Goal: Find specific page/section: Find specific page/section

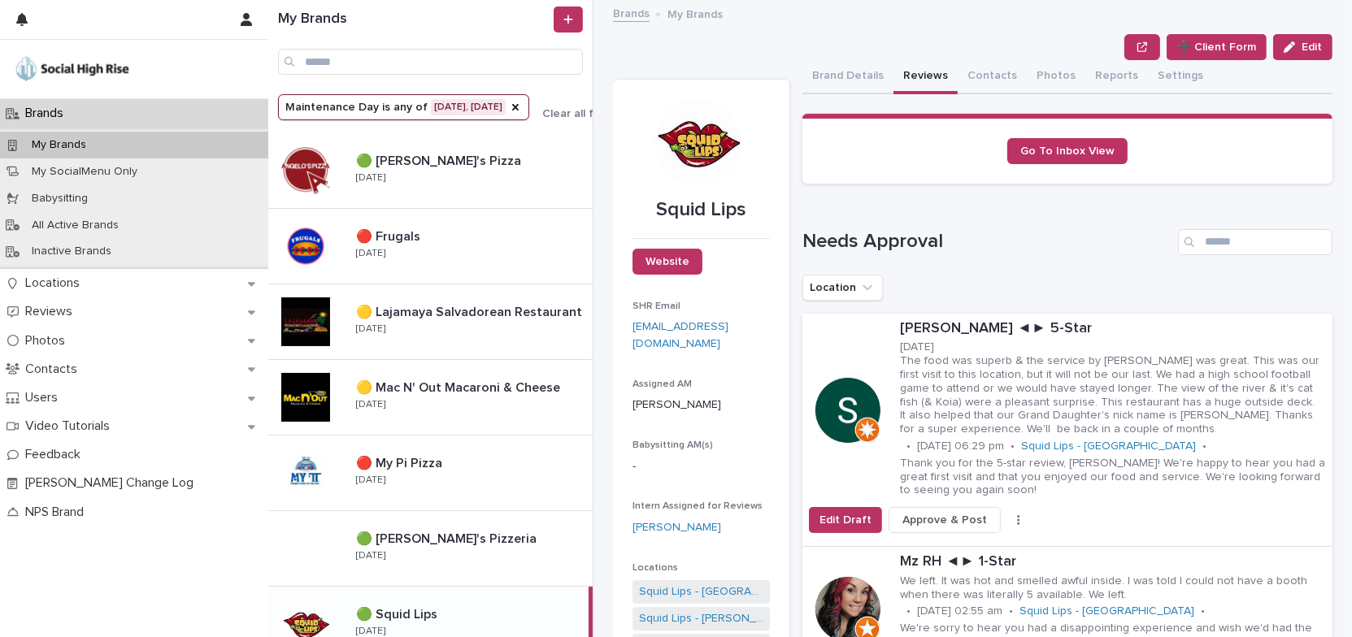
scroll to position [192, 0]
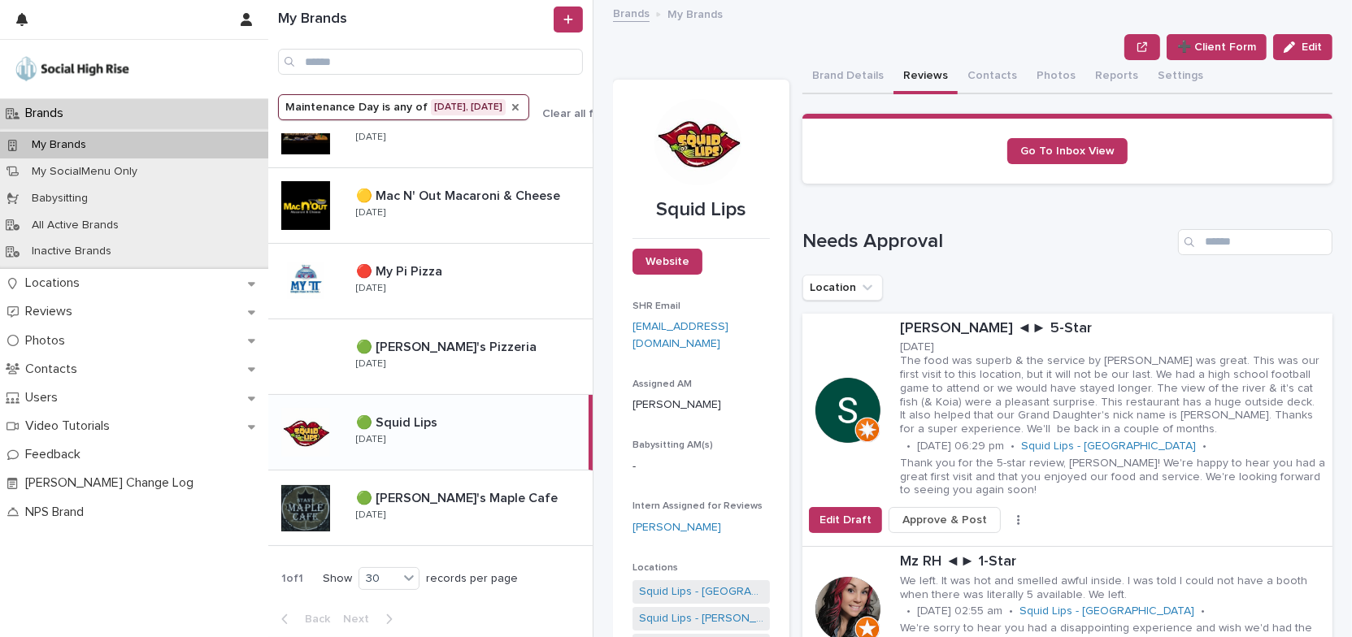
click at [511, 109] on icon "Maintenance Day" at bounding box center [515, 107] width 13 height 13
click at [385, 105] on icon "Maintenance Day" at bounding box center [390, 107] width 16 height 16
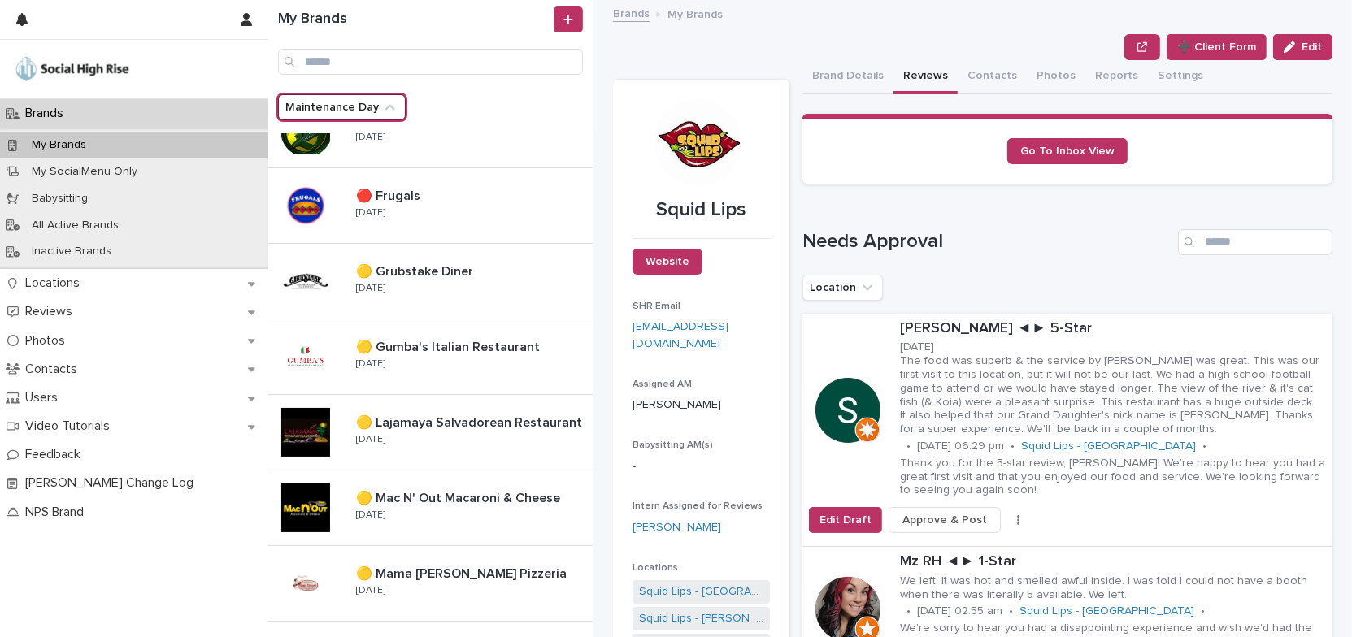
scroll to position [493, 0]
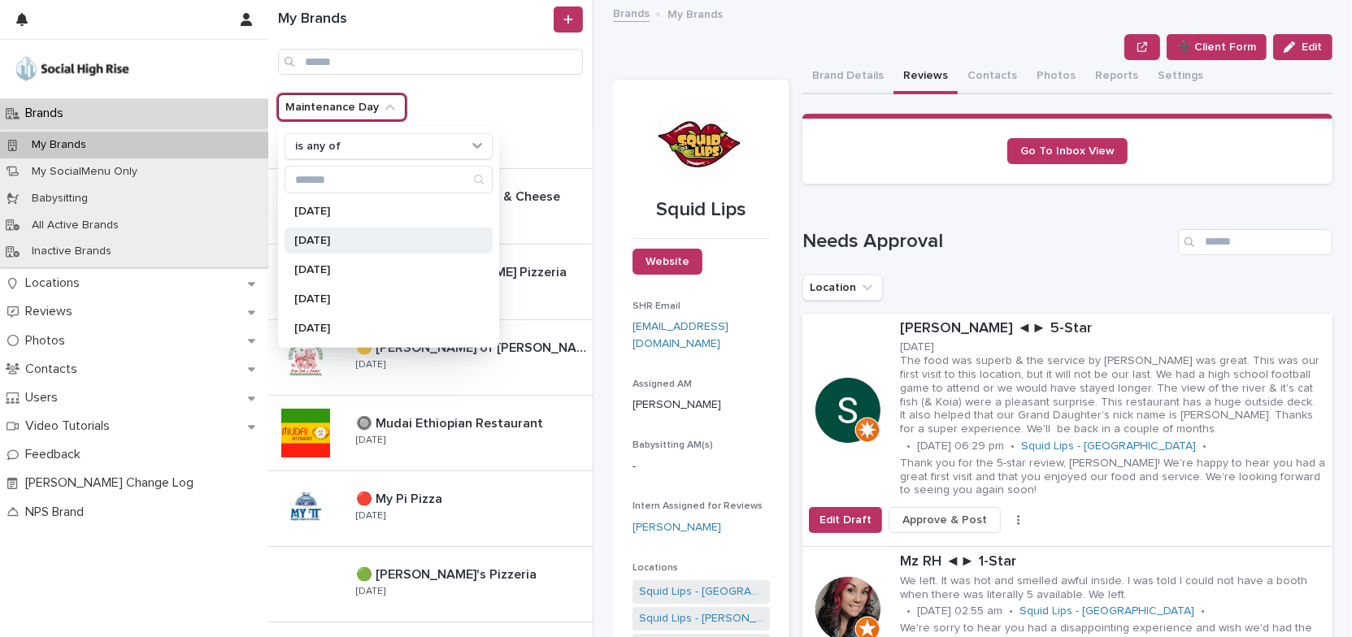
click at [346, 246] on div "[DATE]" at bounding box center [389, 241] width 208 height 26
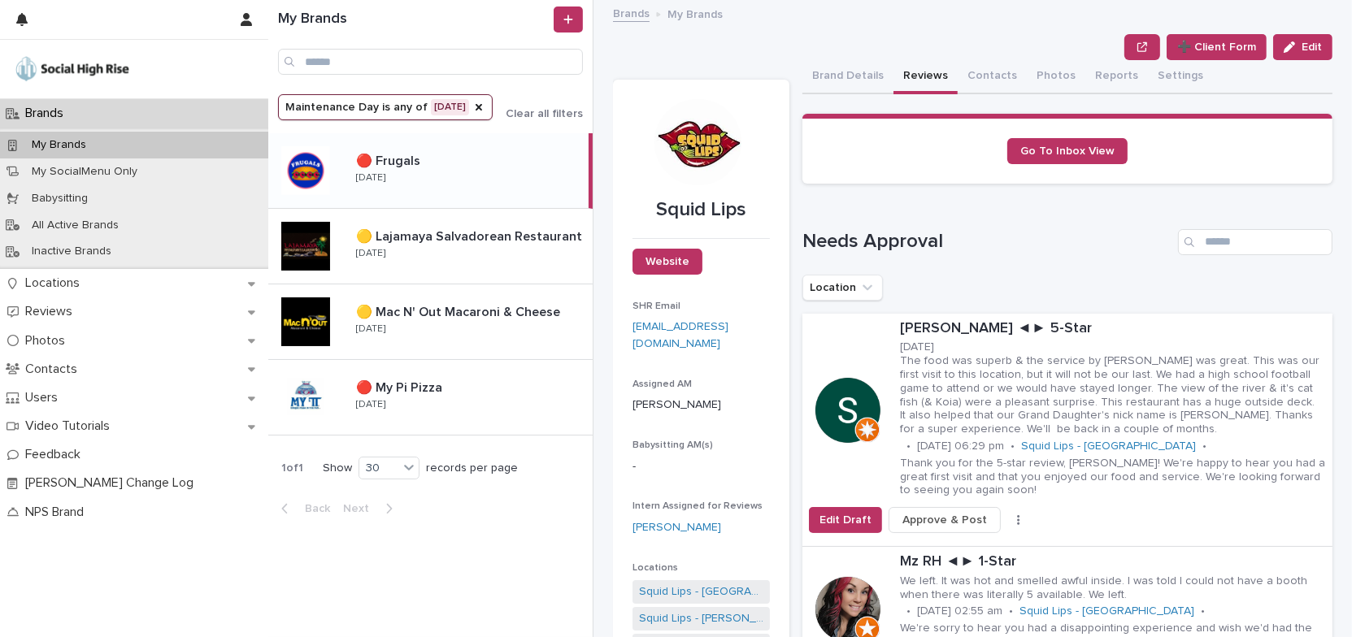
click at [461, 151] on div "🔴 Frugals 🔴 Frugals [DATE]" at bounding box center [466, 170] width 246 height 47
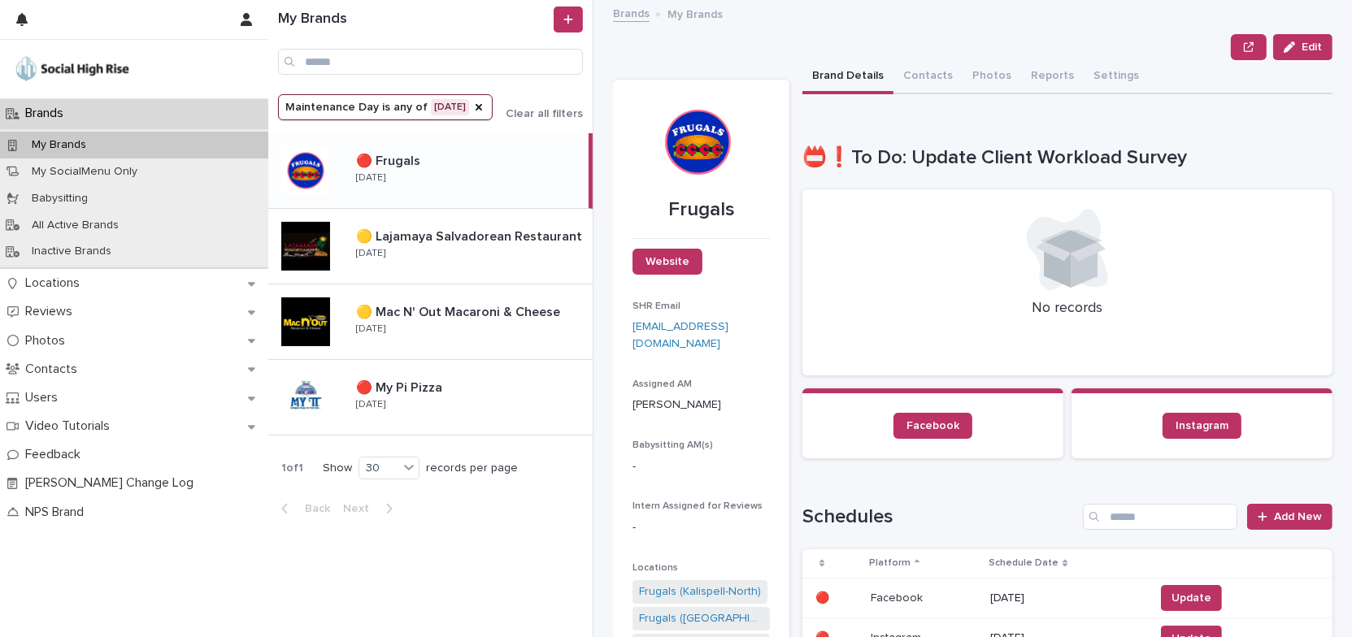
scroll to position [147, 0]
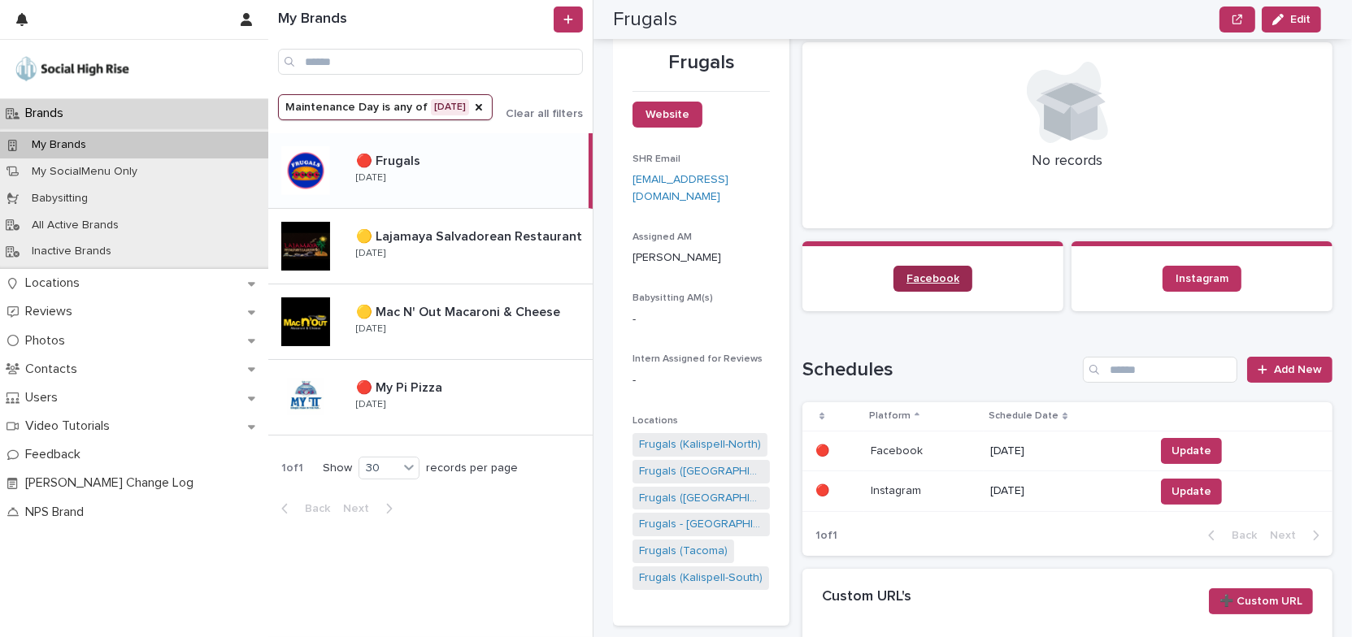
click at [907, 277] on span "Facebook" at bounding box center [933, 278] width 53 height 11
click at [475, 110] on icon "Maintenance Day" at bounding box center [478, 107] width 13 height 13
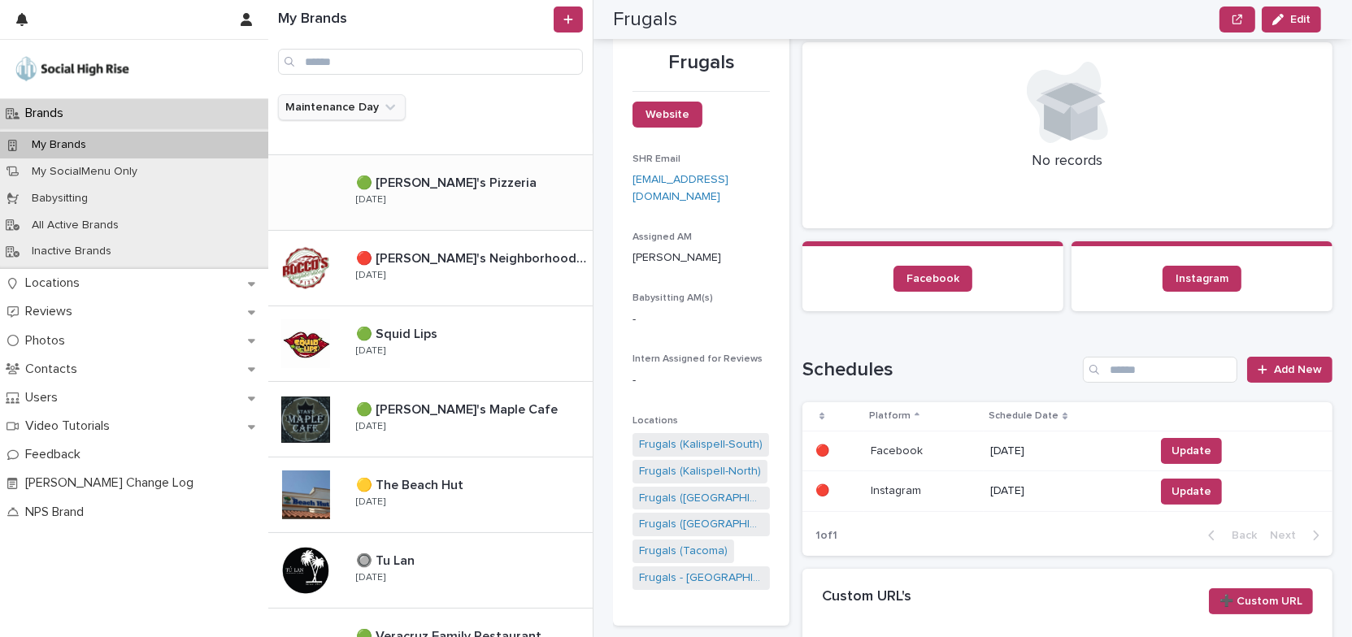
scroll to position [1098, 0]
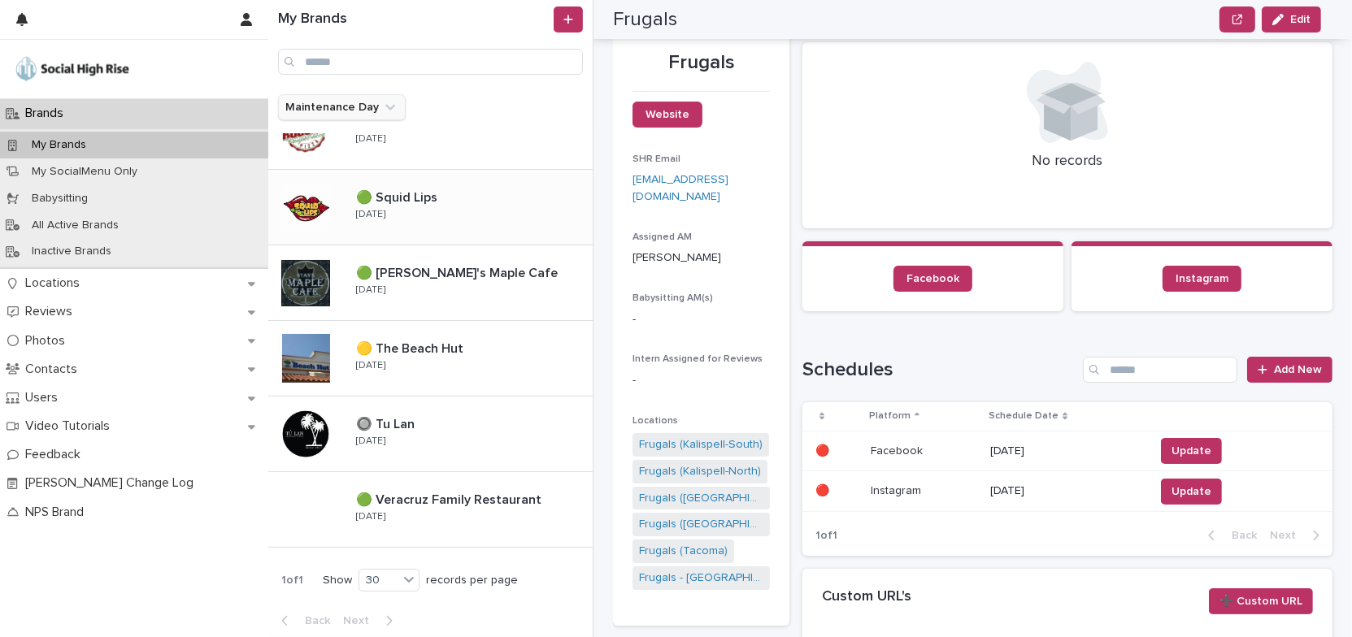
click at [467, 210] on div "🟢 Squid Lips 🟢 Squid Lips [DATE]" at bounding box center [468, 207] width 250 height 47
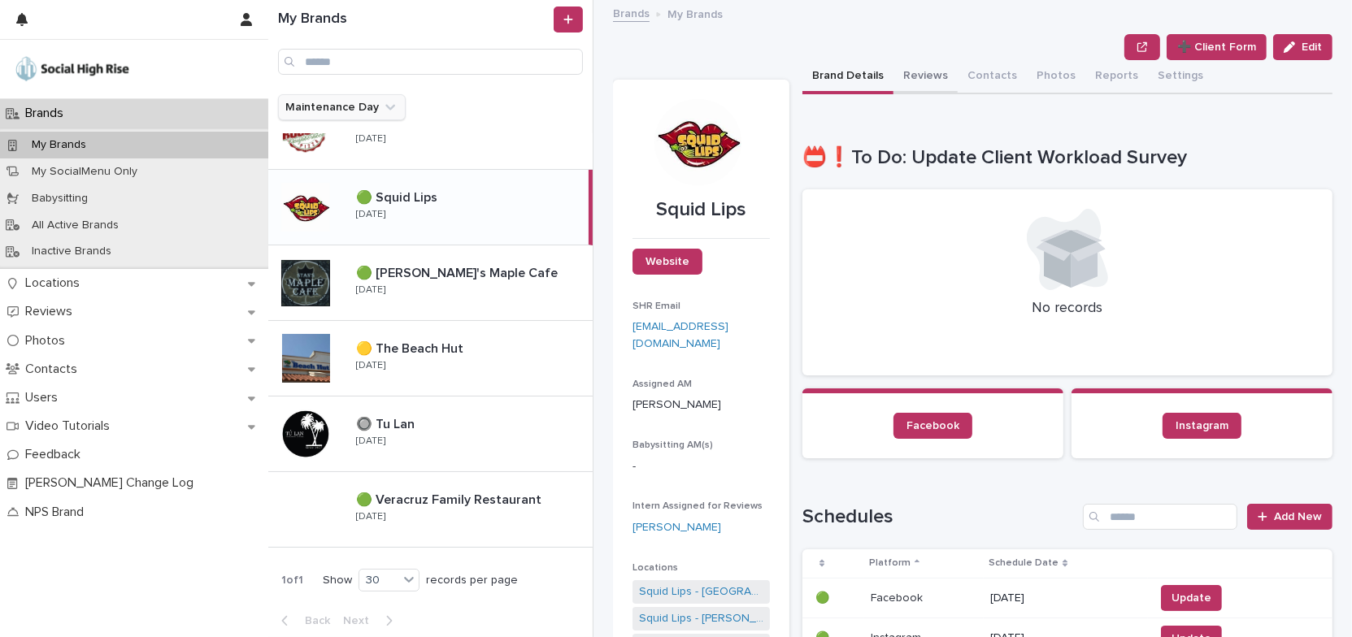
click at [923, 72] on button "Reviews" at bounding box center [925, 77] width 64 height 34
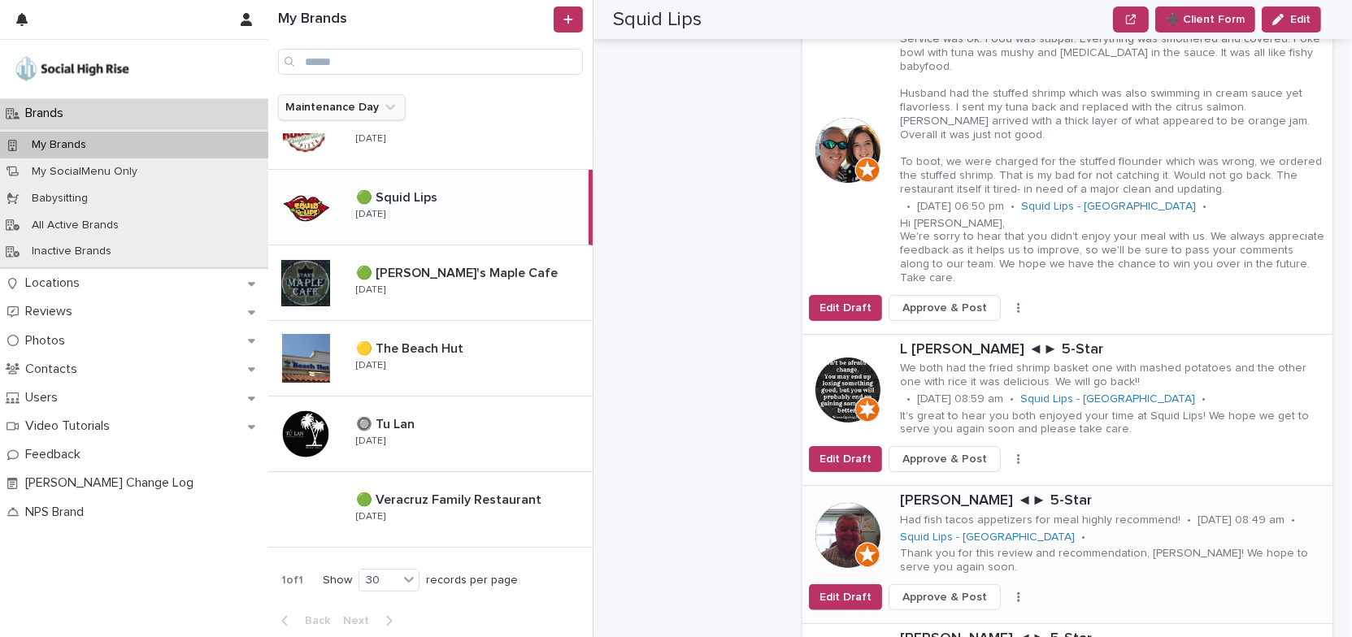
scroll to position [1034, 0]
